Goal: Information Seeking & Learning: Learn about a topic

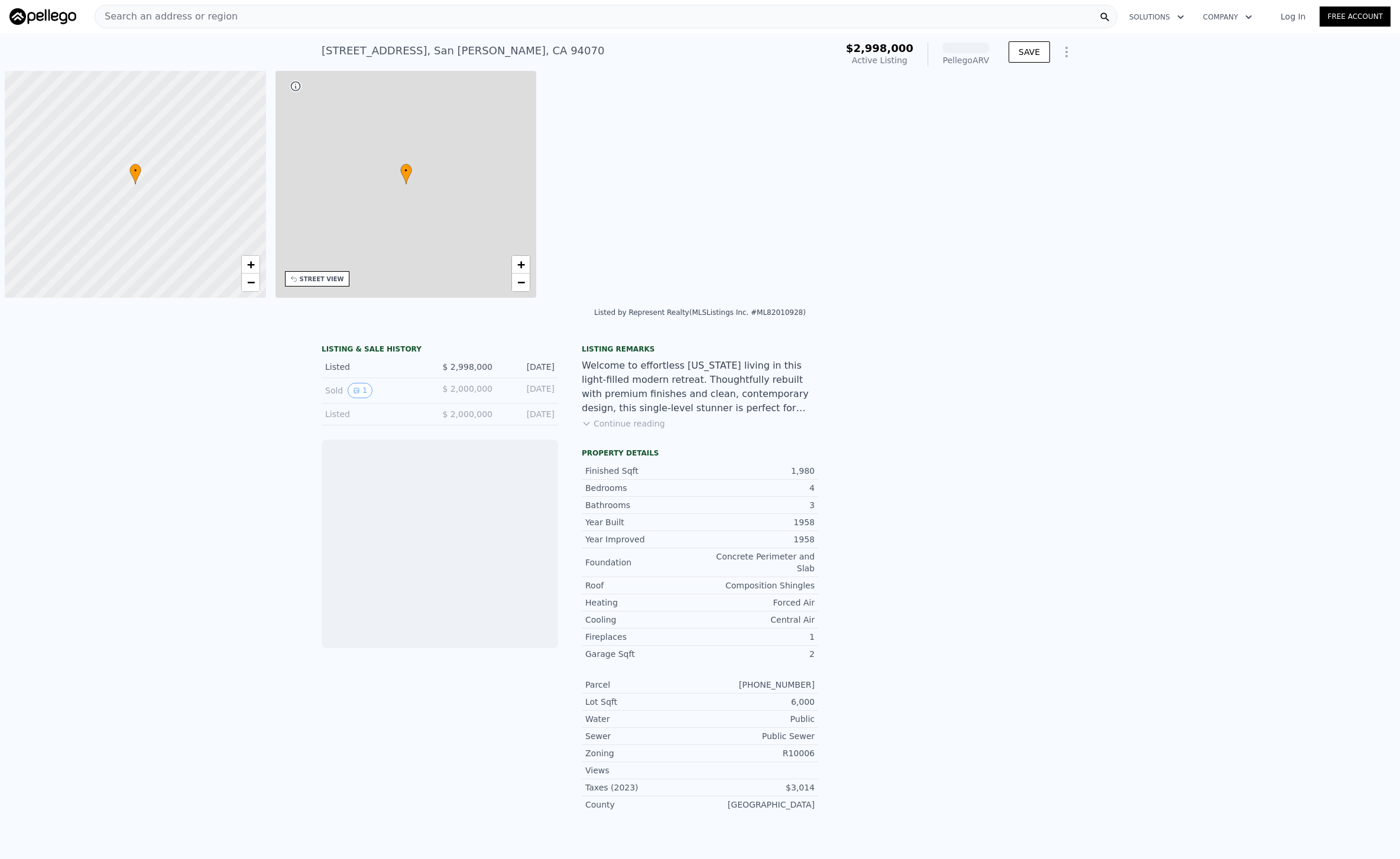
scroll to position [0, 4]
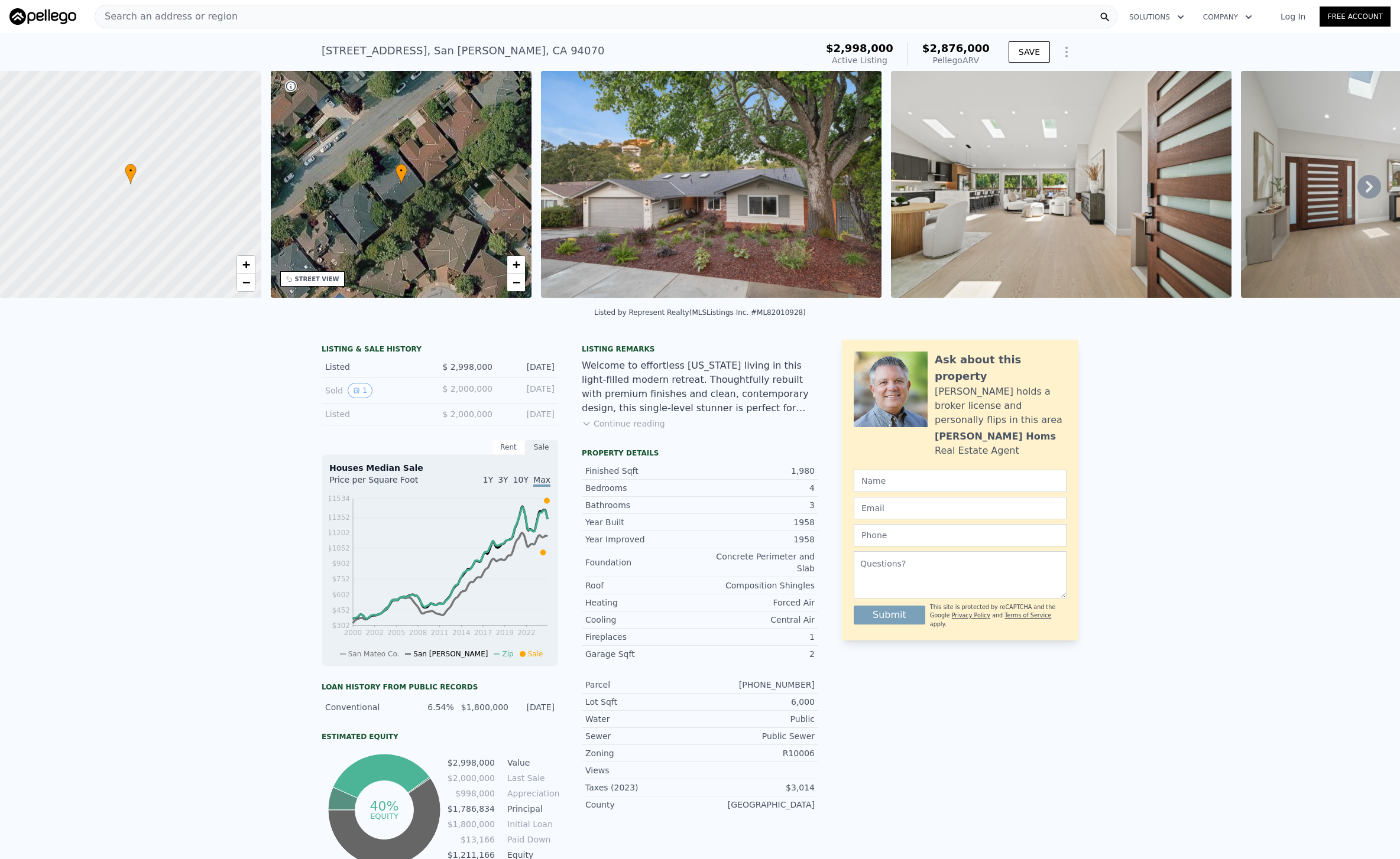
click at [734, 223] on img at bounding box center [711, 184] width 340 height 227
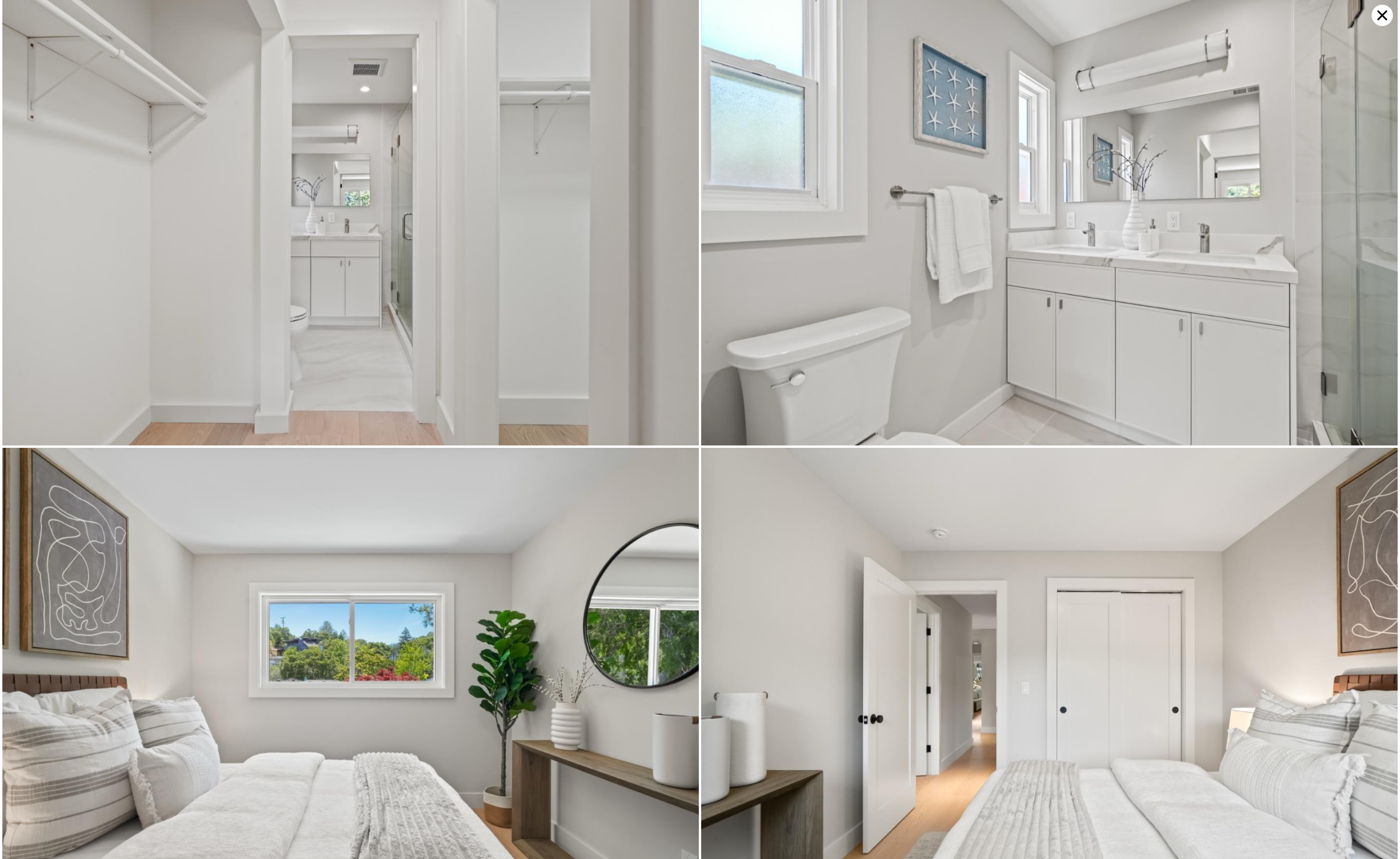
scroll to position [2800, 0]
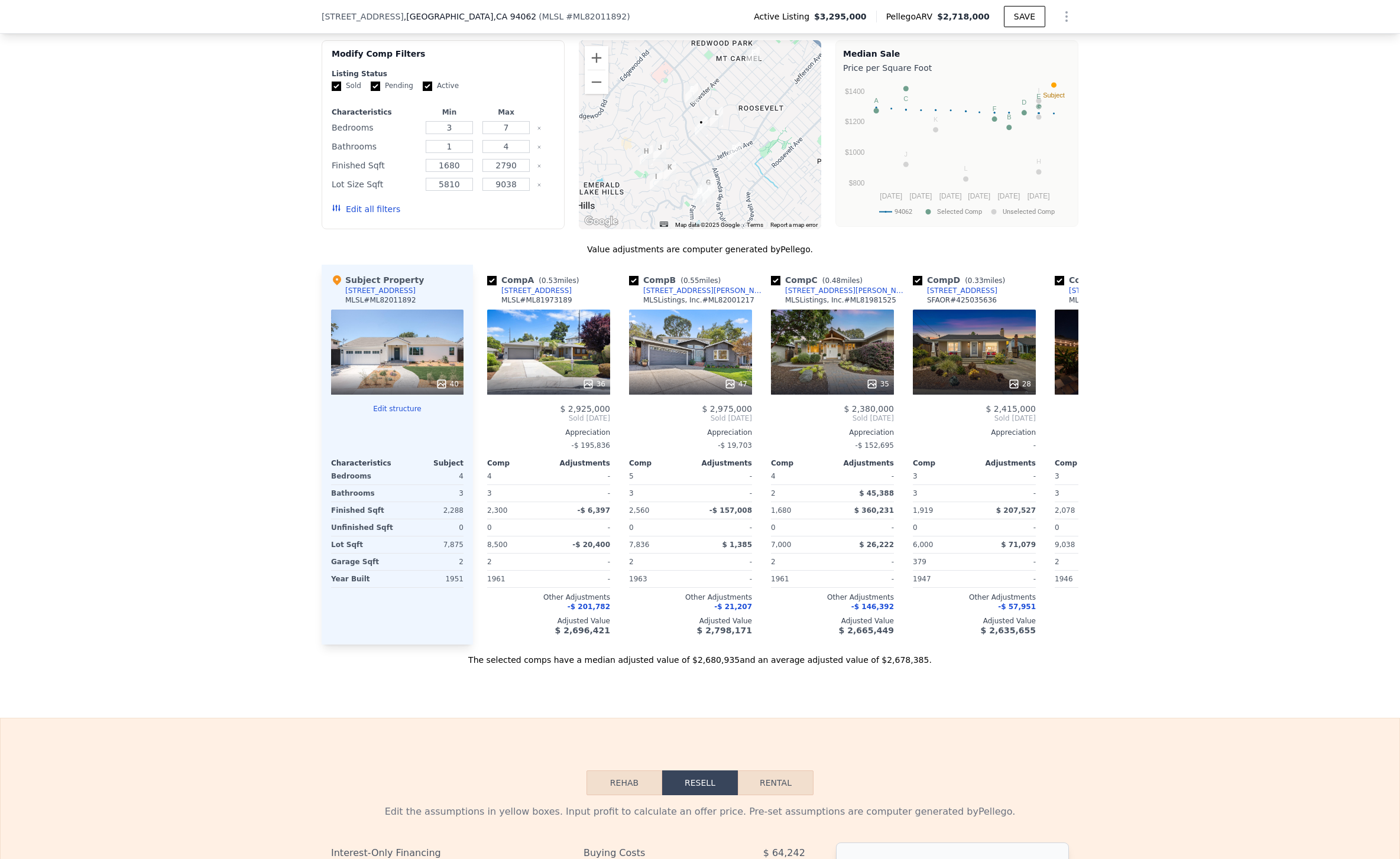
scroll to position [800, 0]
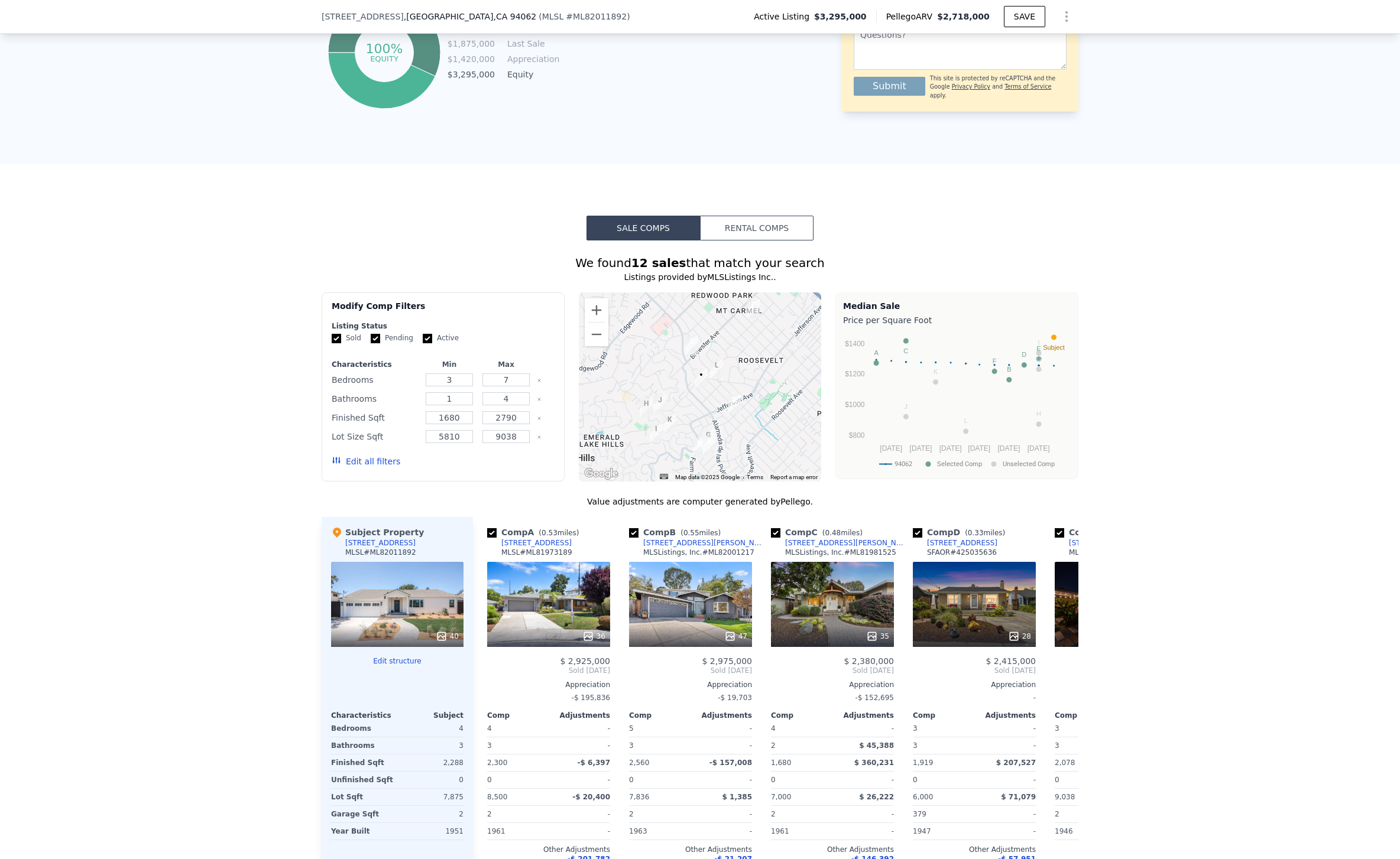
click at [737, 223] on button "Rental Comps" at bounding box center [756, 228] width 113 height 25
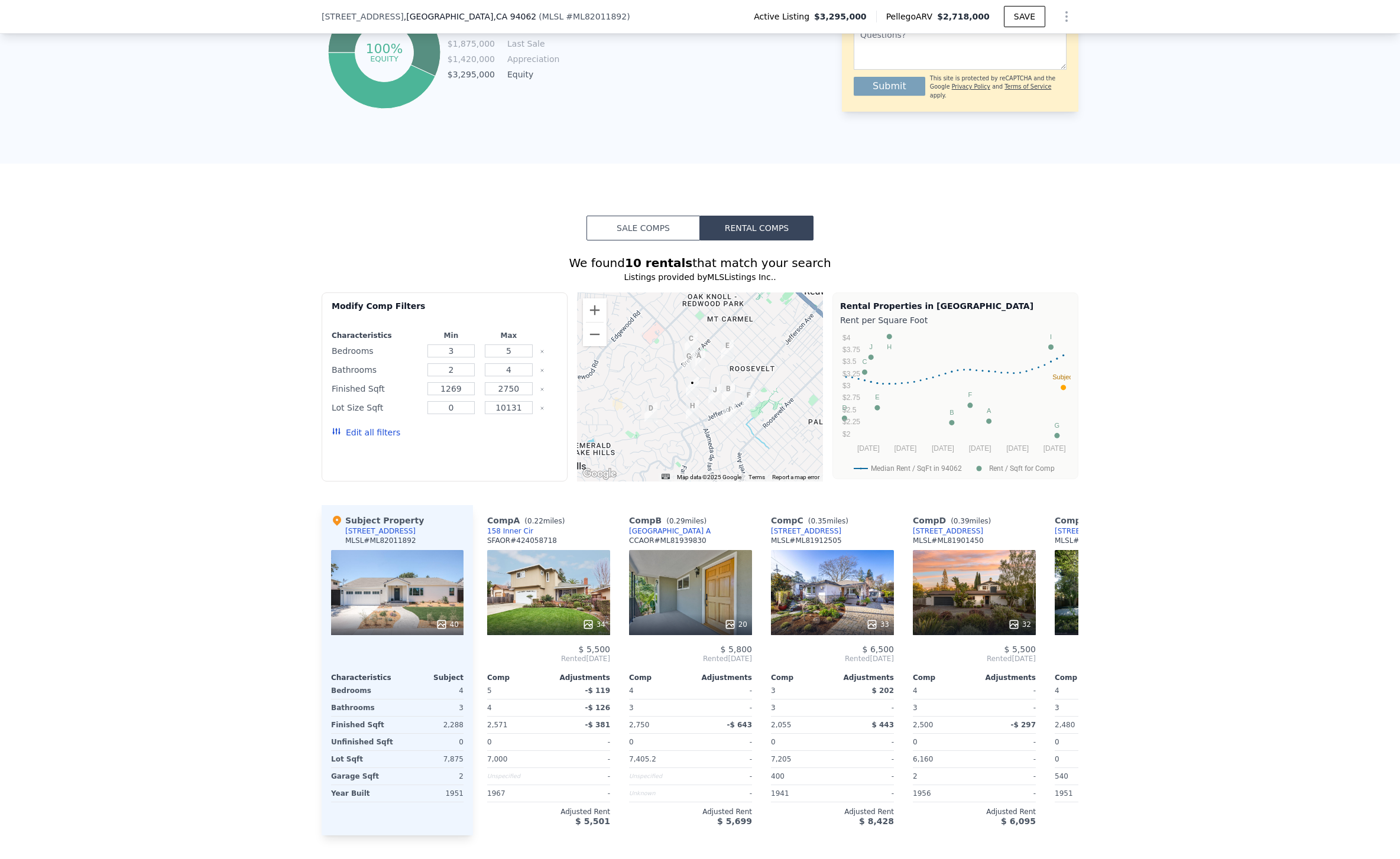
click at [680, 228] on button "Sale Comps" at bounding box center [643, 228] width 113 height 25
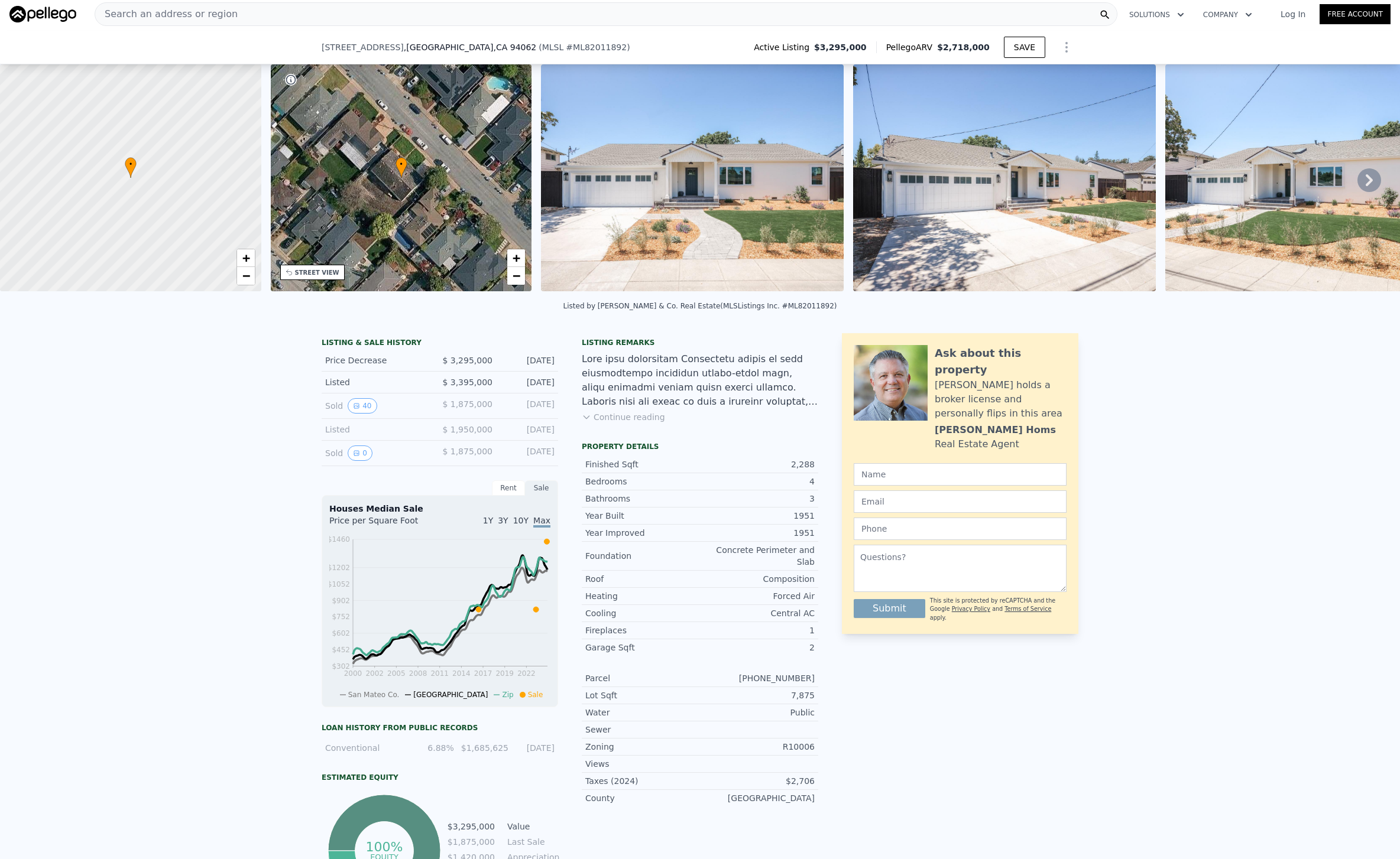
scroll to position [0, 0]
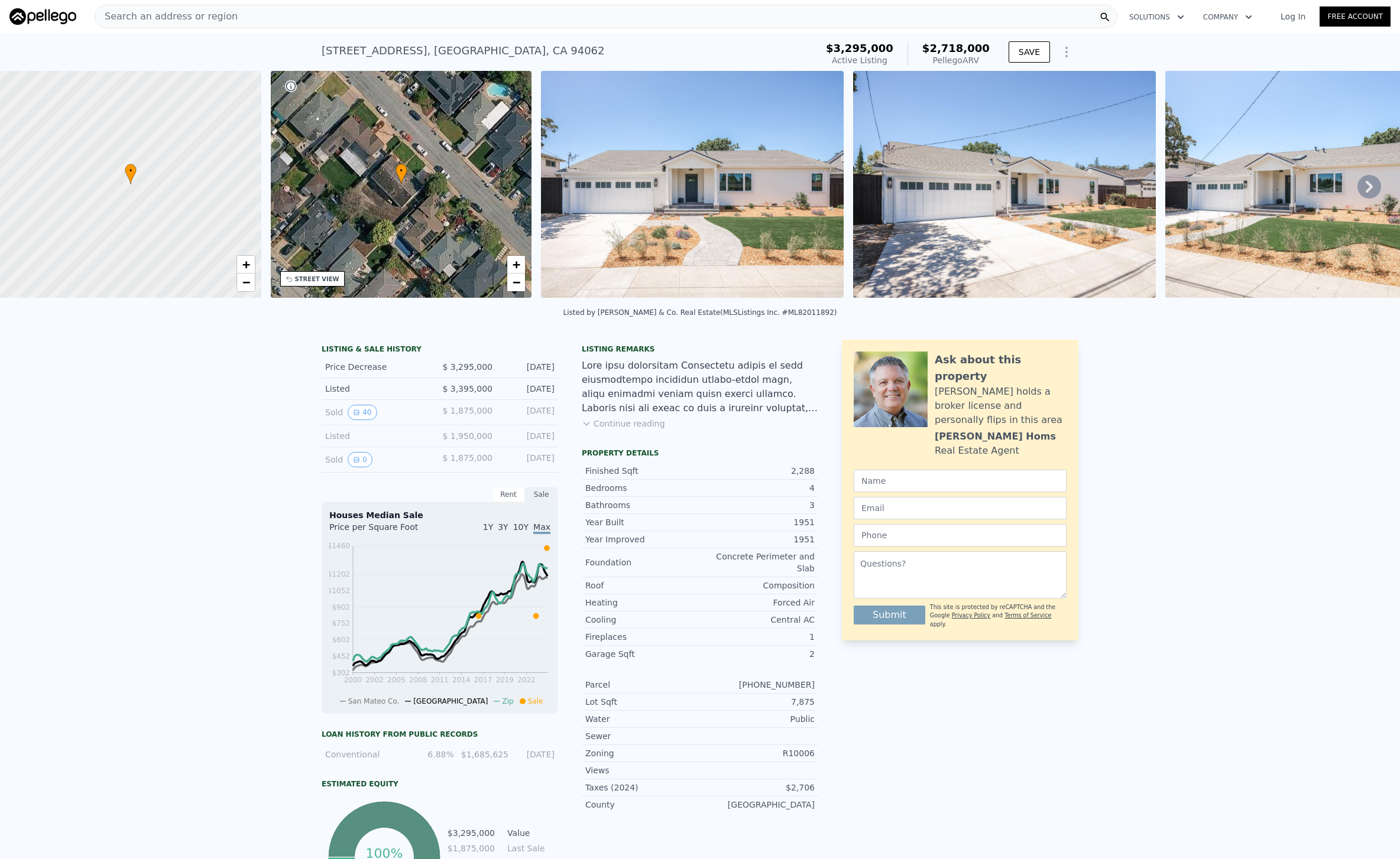
click at [1061, 50] on icon "Show Options" at bounding box center [1067, 52] width 14 height 14
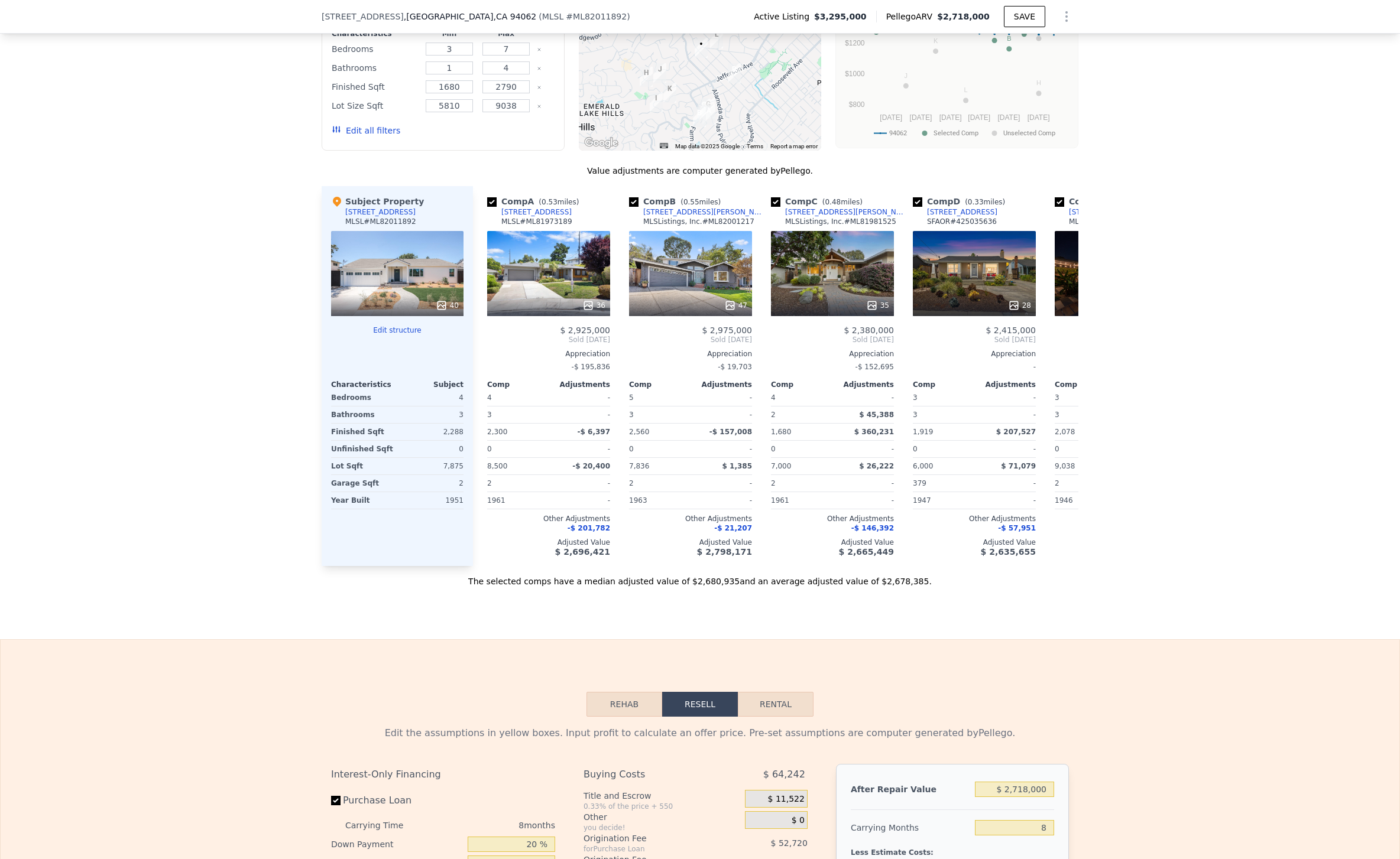
scroll to position [1452, 0]
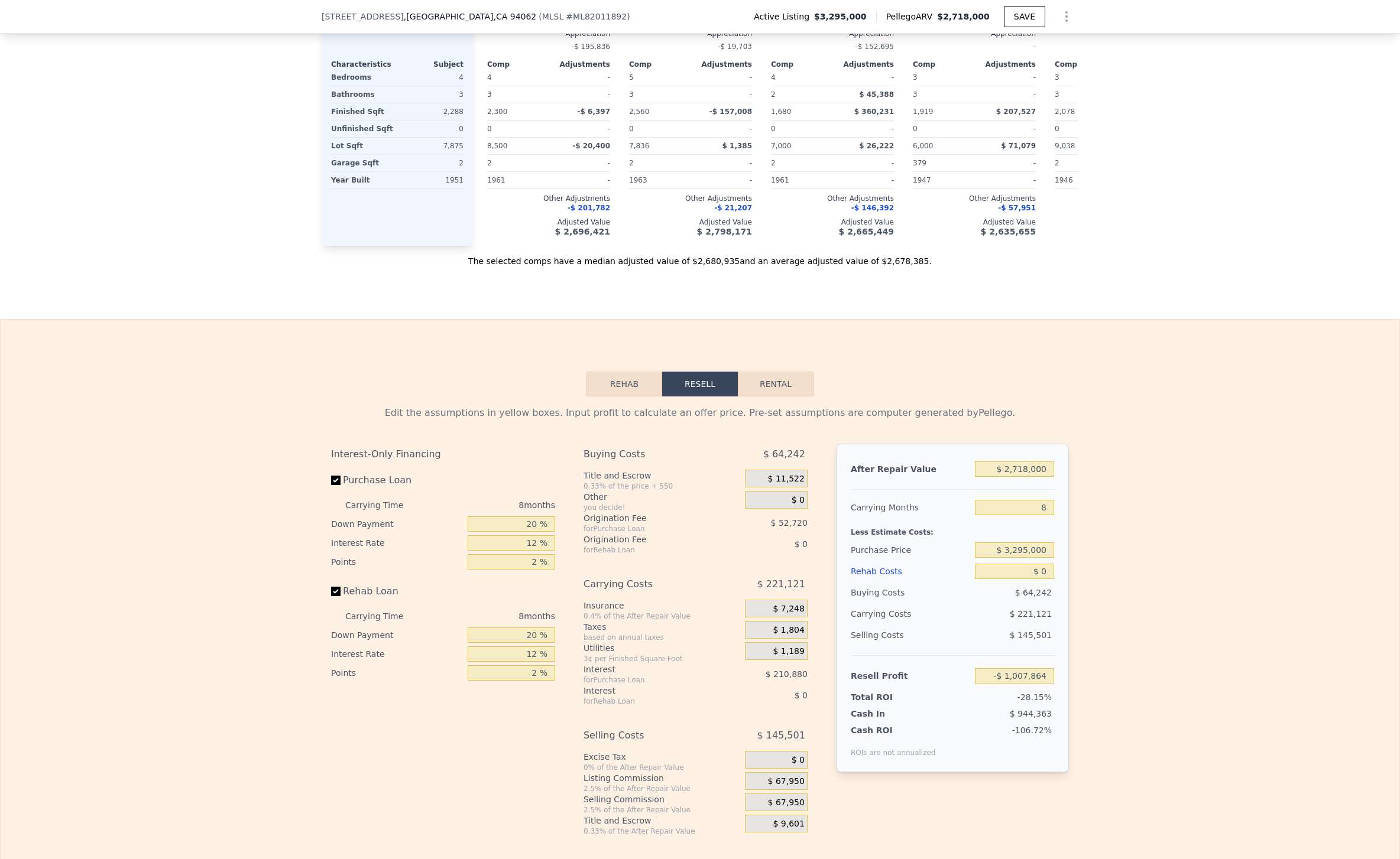
click at [634, 391] on button "Rehab" at bounding box center [623, 384] width 75 height 25
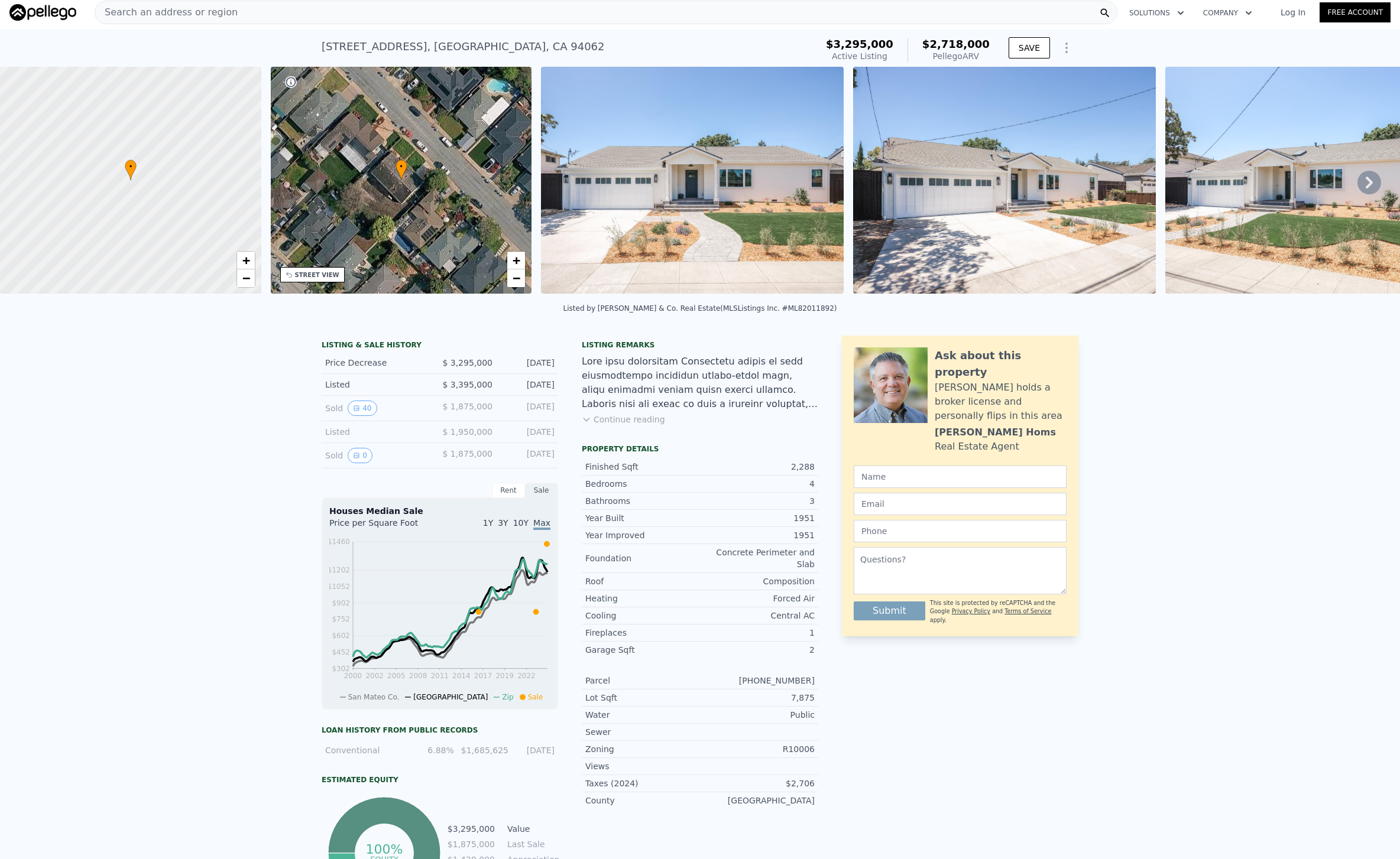
scroll to position [0, 0]
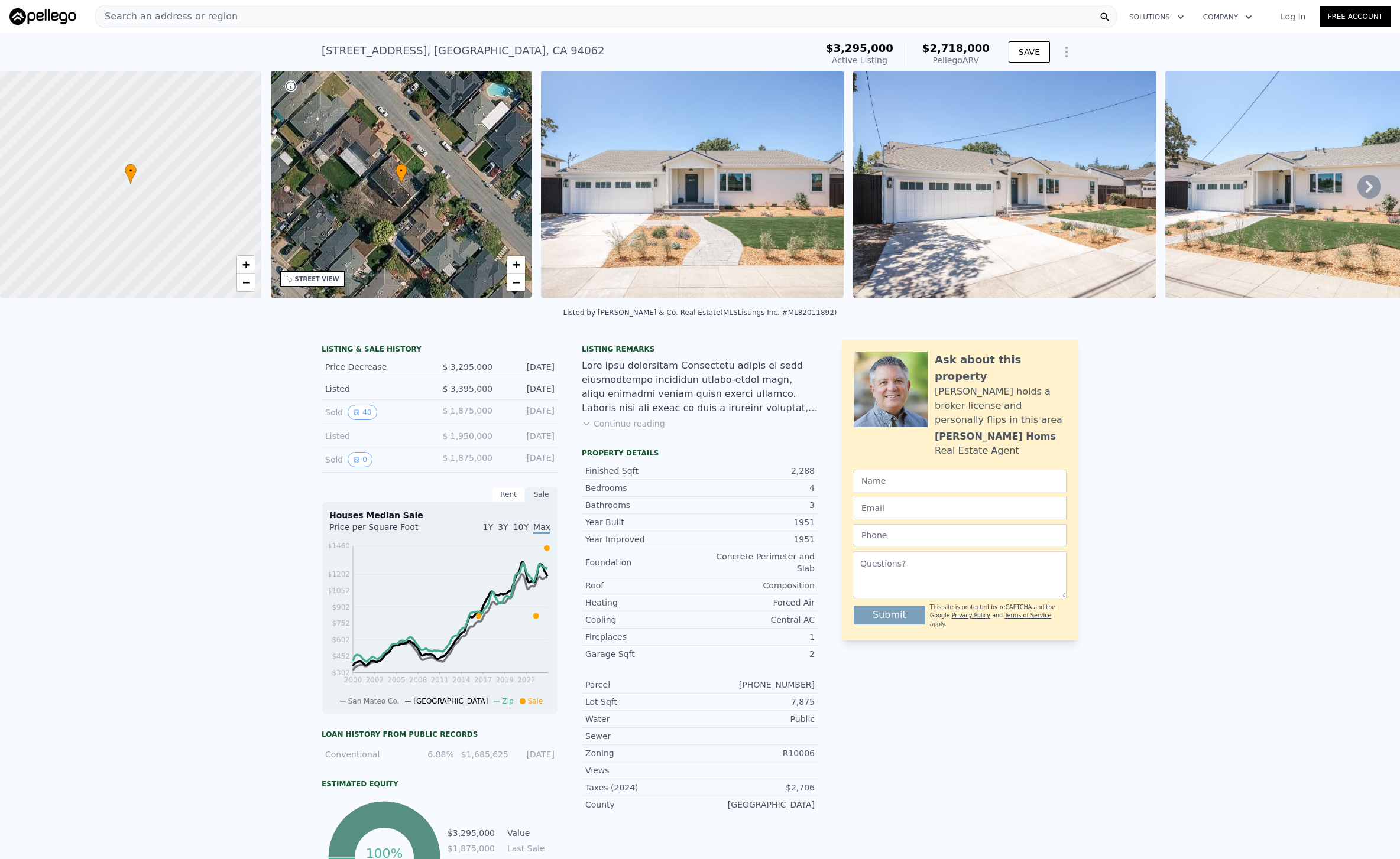
click at [951, 61] on div "Pellego ARV" at bounding box center [956, 59] width 67 height 12
click at [1065, 46] on icon "Show Options" at bounding box center [1067, 52] width 14 height 14
click at [1019, 72] on div "Edit Structure" at bounding box center [1012, 82] width 132 height 24
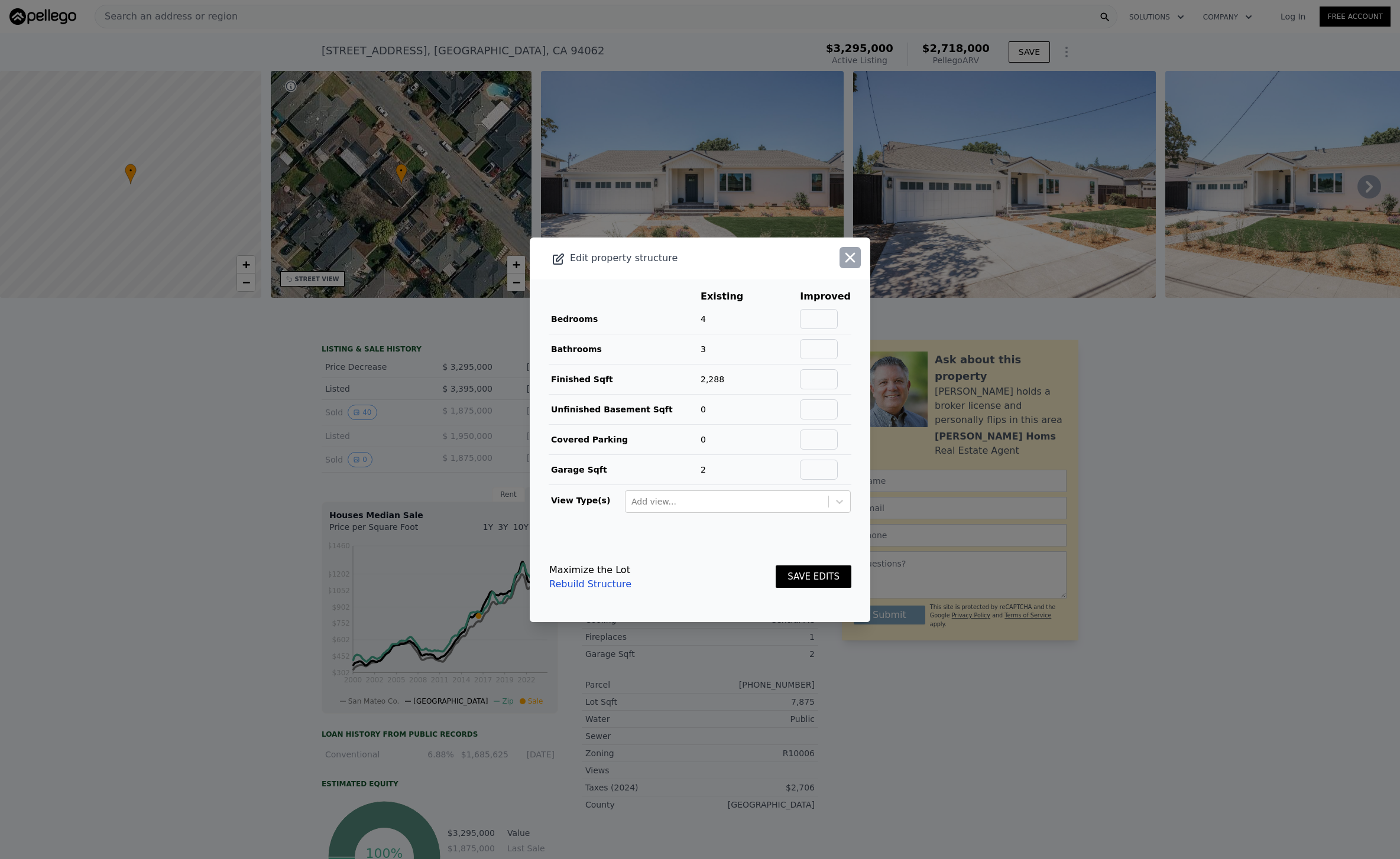
click at [857, 252] on icon "button" at bounding box center [849, 257] width 17 height 17
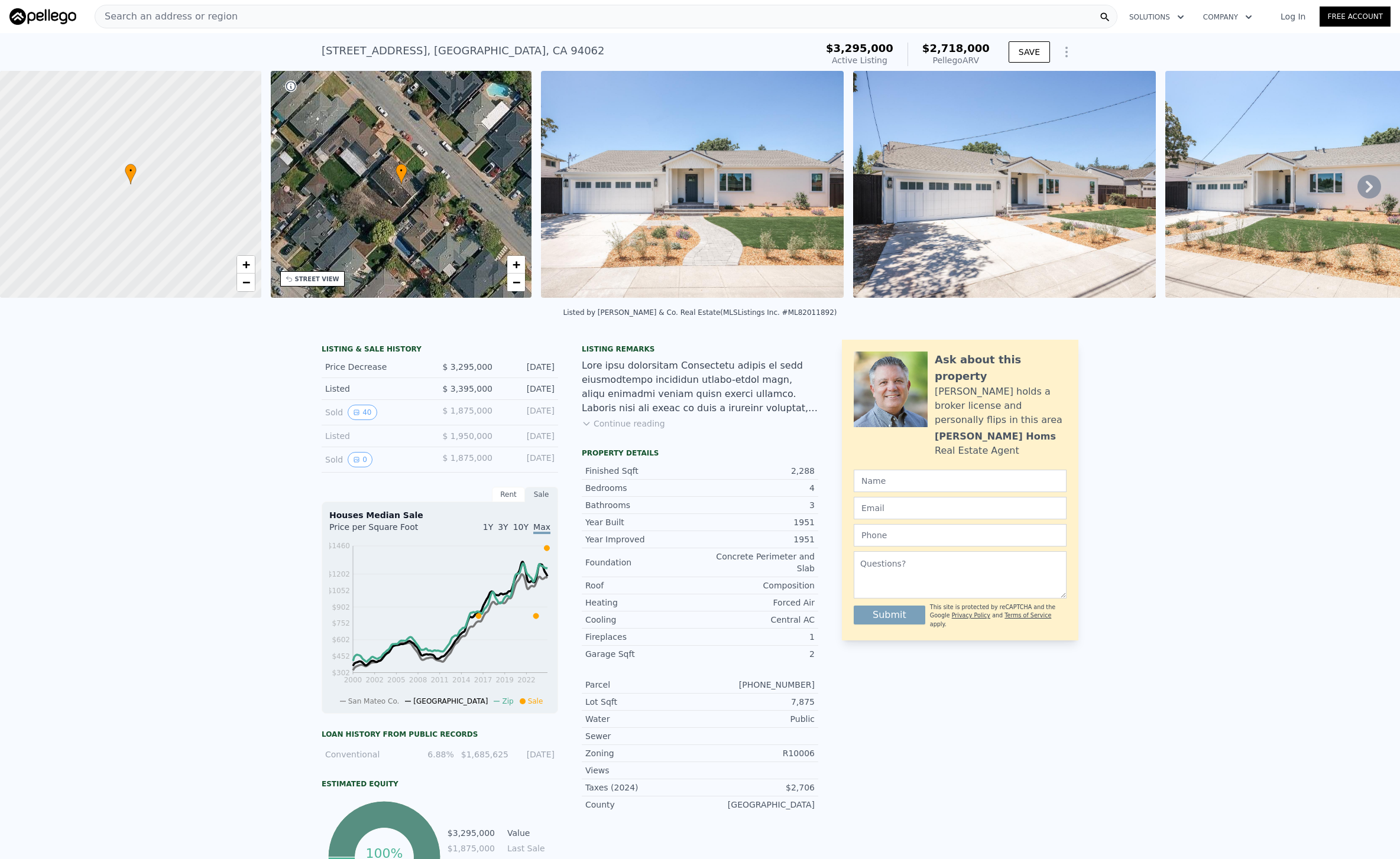
click at [951, 62] on div "Pellego ARV" at bounding box center [956, 59] width 67 height 12
click at [921, 61] on div "$2,718,000 Pellego ARV" at bounding box center [948, 54] width 82 height 24
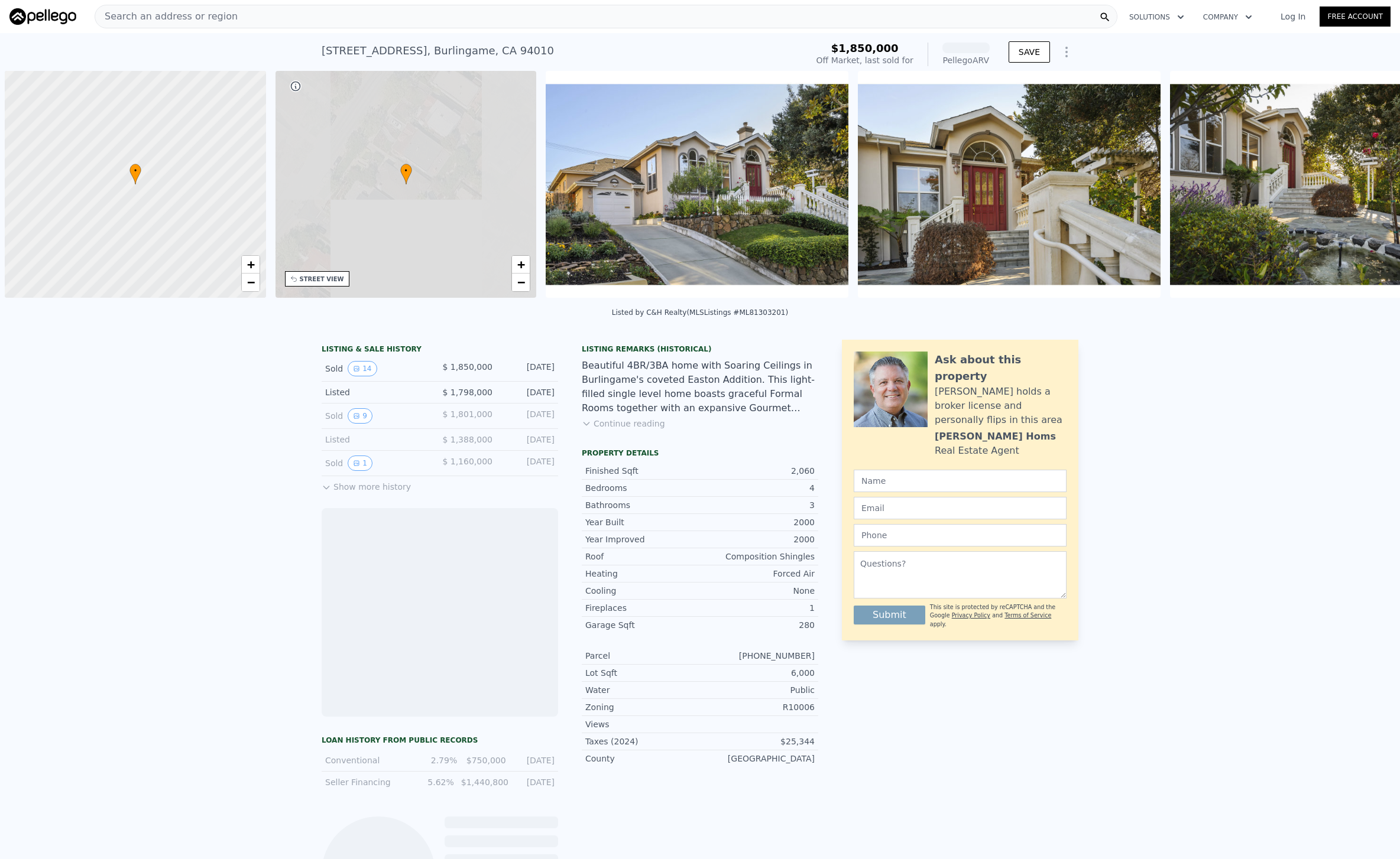
scroll to position [0, 4]
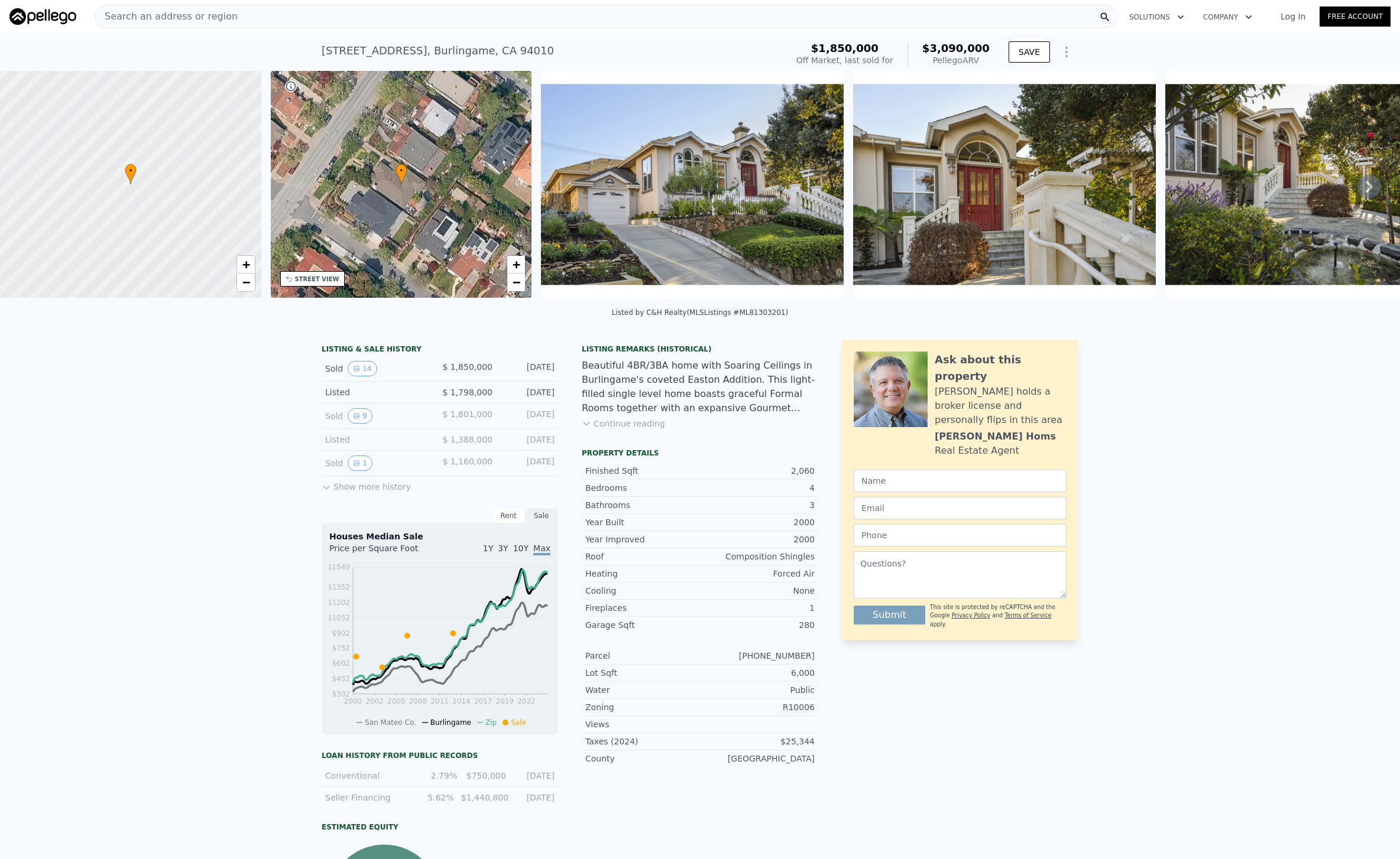
click at [761, 207] on img at bounding box center [692, 184] width 302 height 227
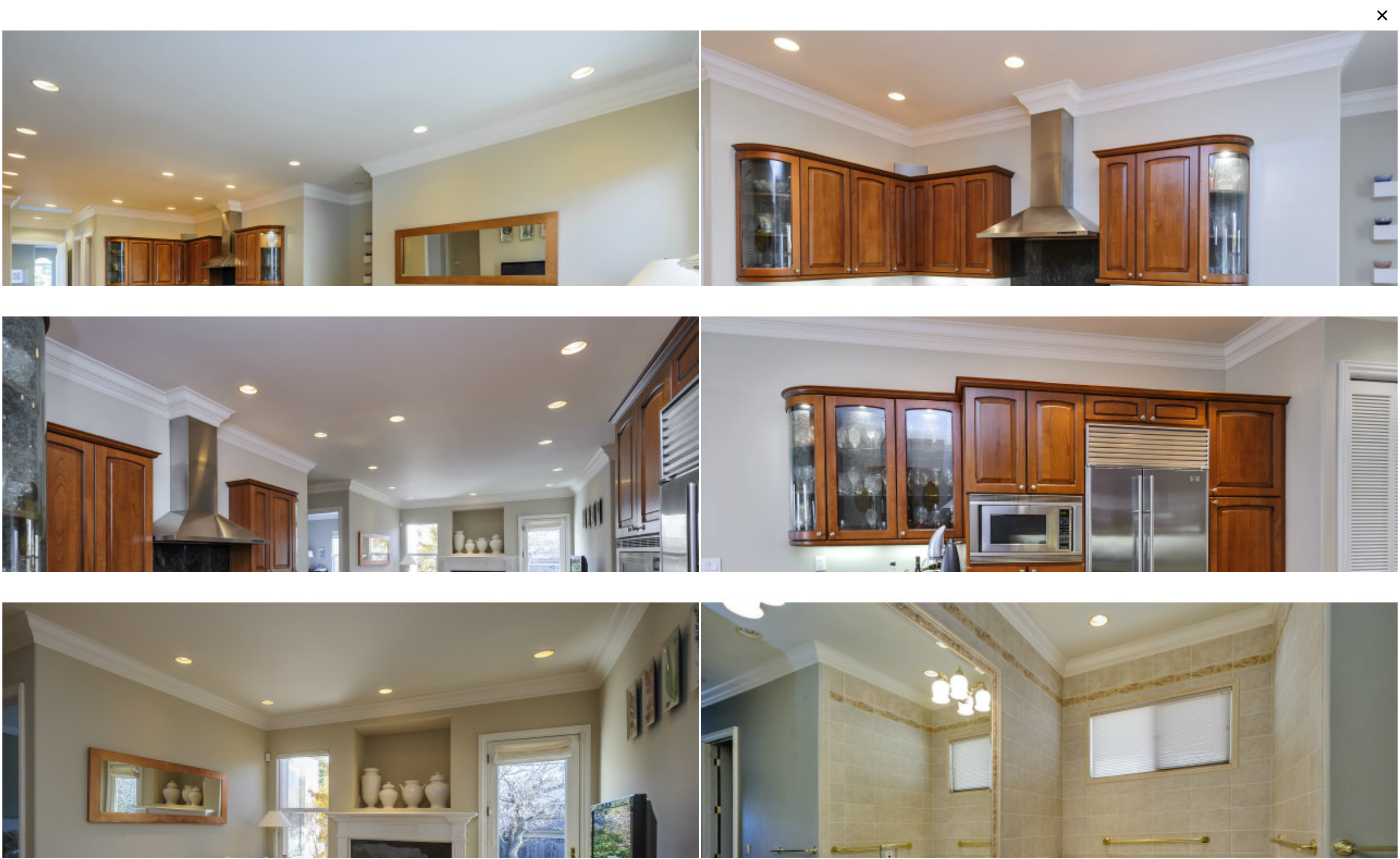
scroll to position [1379, 0]
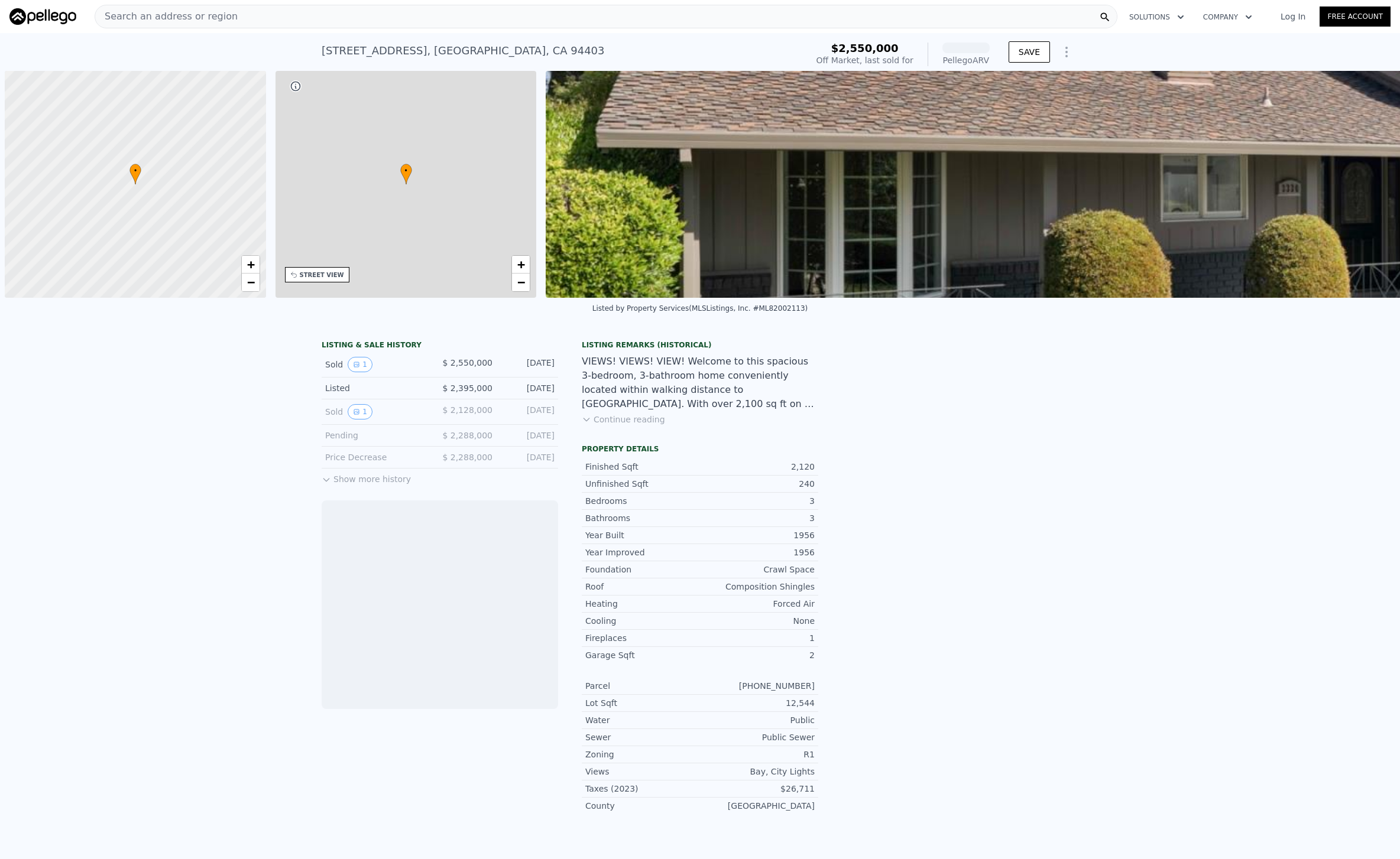
scroll to position [0, 4]
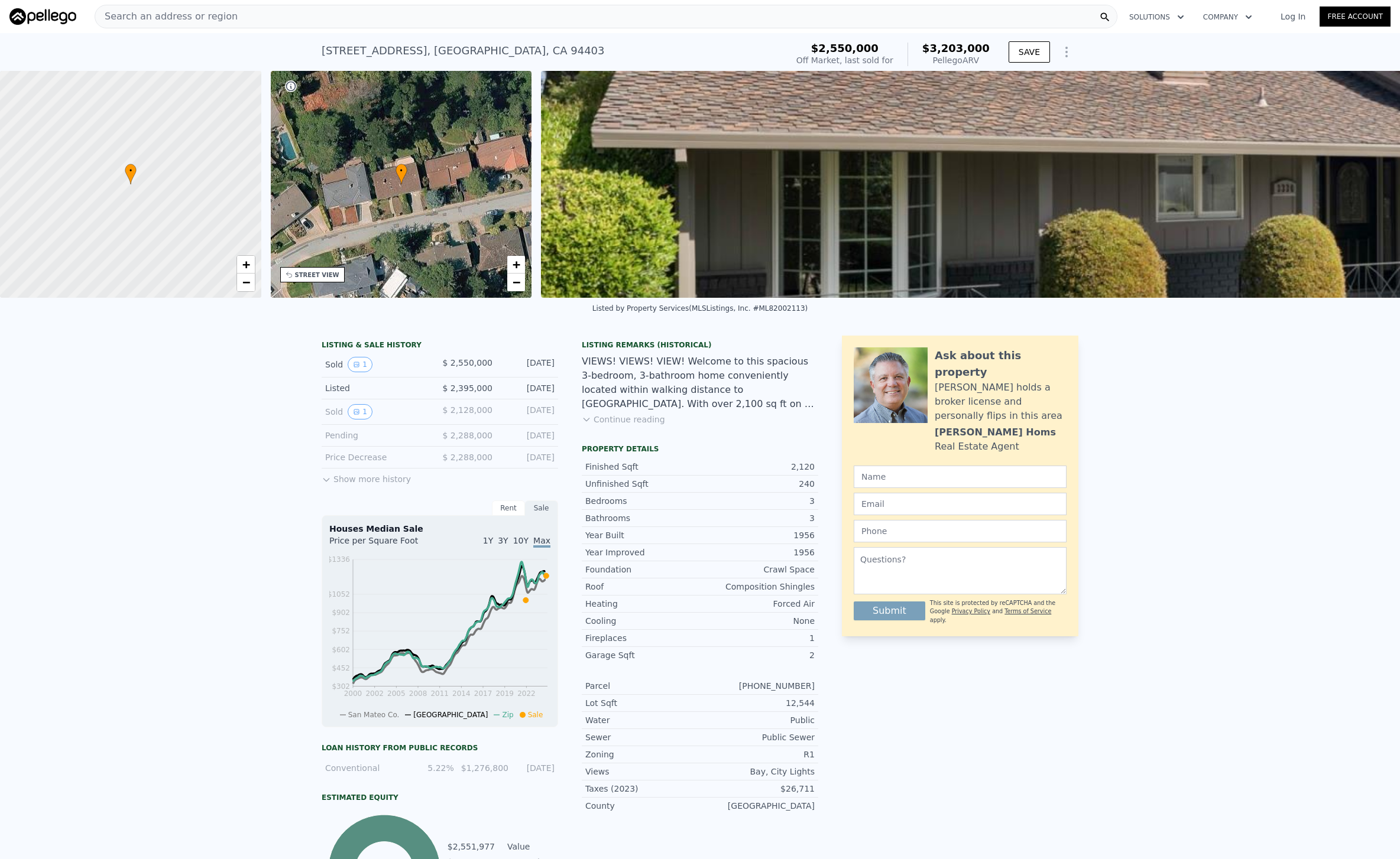
click at [689, 227] on img at bounding box center [1236, 184] width 1390 height 227
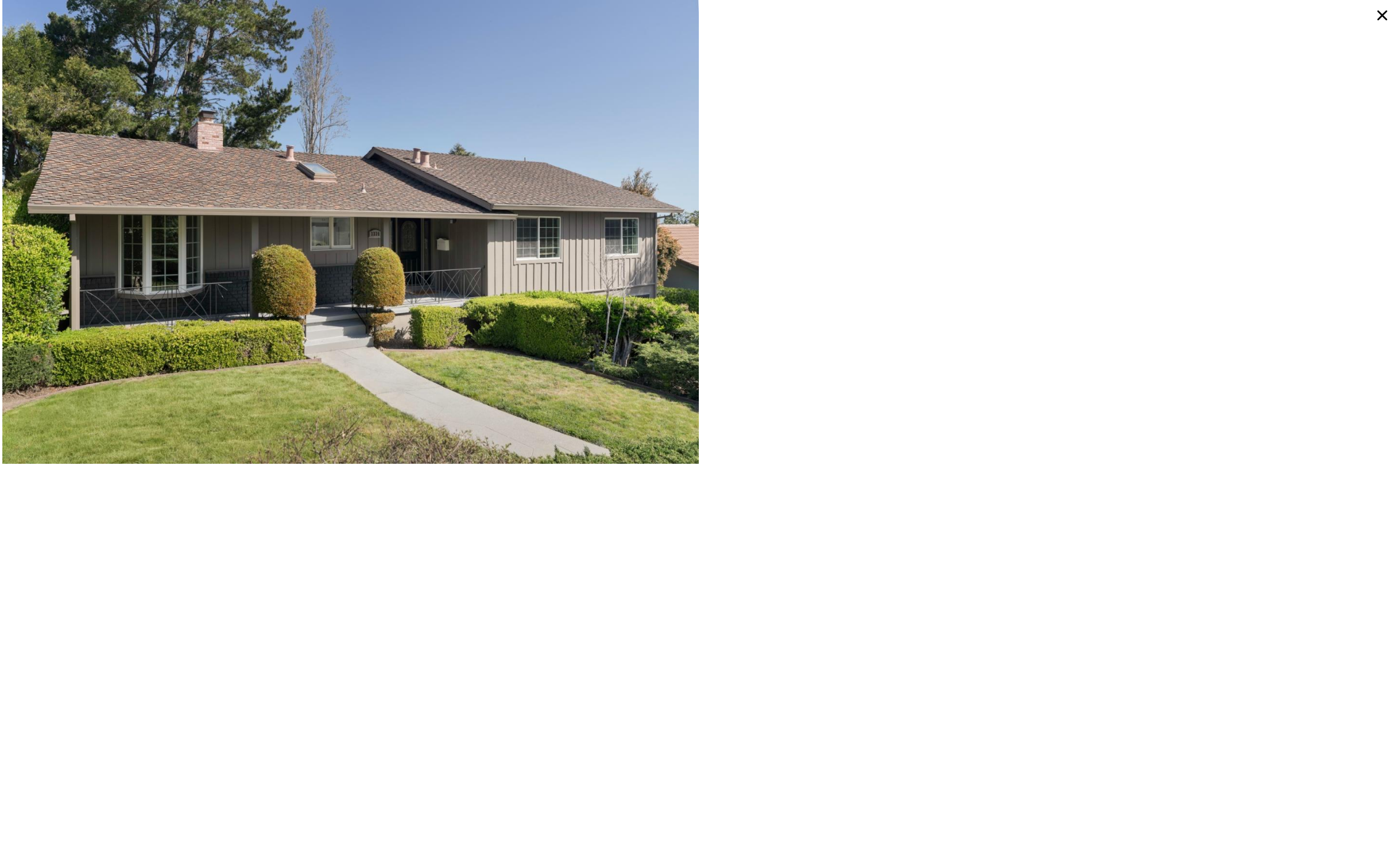
click at [1380, 12] on icon at bounding box center [1382, 15] width 21 height 21
